Goal: Transaction & Acquisition: Subscribe to service/newsletter

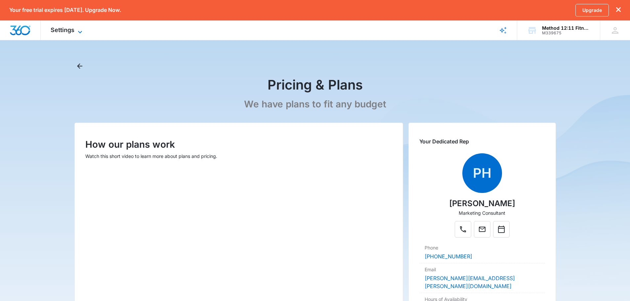
click at [66, 29] on span "Settings" at bounding box center [63, 29] width 24 height 7
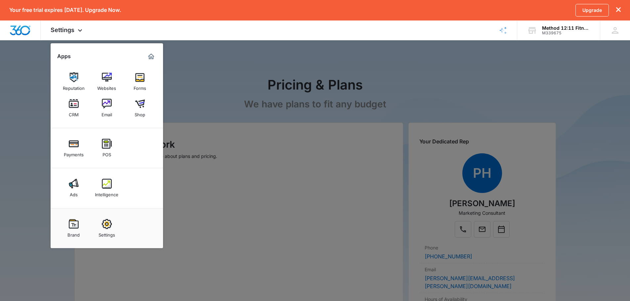
click at [210, 54] on div at bounding box center [315, 150] width 630 height 301
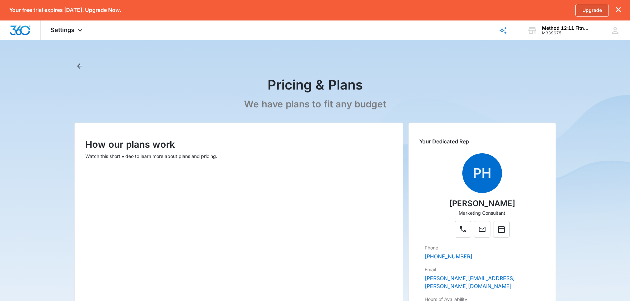
click at [596, 13] on link "Upgrade" at bounding box center [591, 10] width 33 height 13
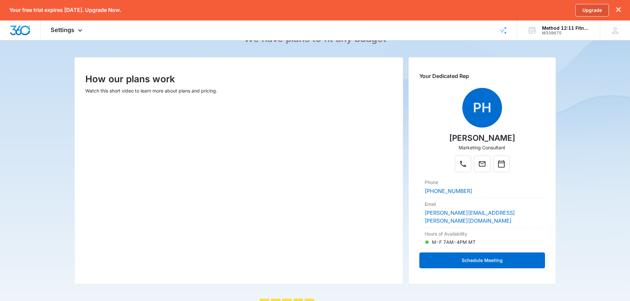
scroll to position [66, 0]
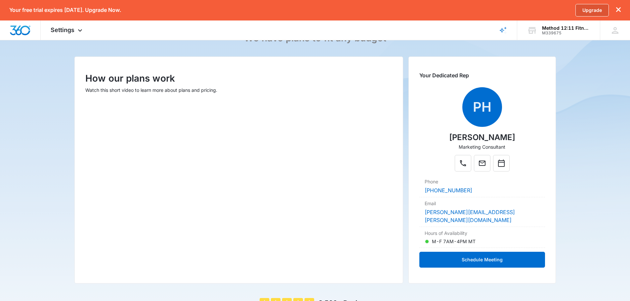
click at [594, 8] on link "Upgrade" at bounding box center [591, 10] width 33 height 13
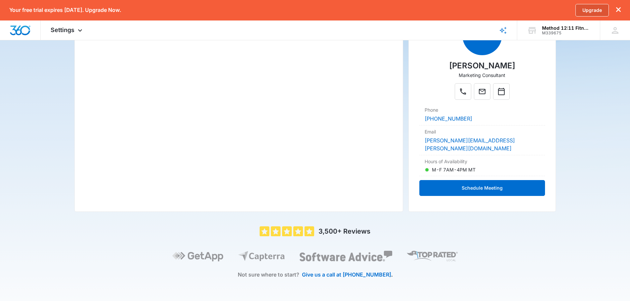
scroll to position [0, 0]
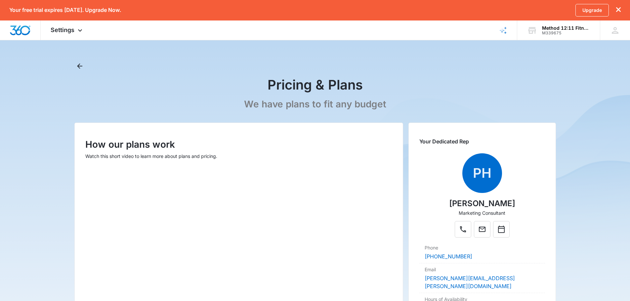
click at [358, 101] on p "We have plans to fit any budget" at bounding box center [315, 105] width 142 height 12
